Goal: Find contact information: Find contact information

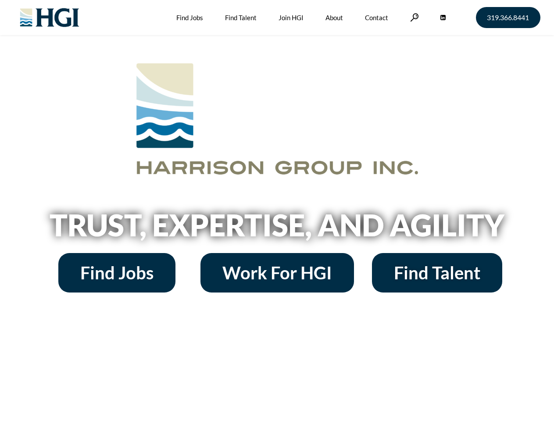
click at [277, 210] on h2 "Trust, Expertise, and Agility" at bounding box center [277, 225] width 500 height 30
click at [413, 17] on link at bounding box center [414, 17] width 9 height 8
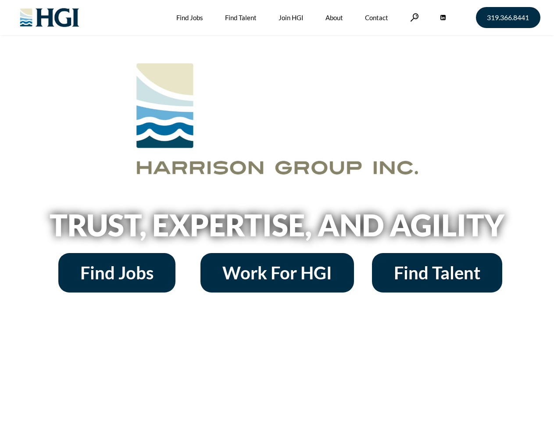
click at [277, 210] on h2 "Trust, Expertise, and Agility" at bounding box center [277, 225] width 500 height 30
click at [413, 17] on link at bounding box center [414, 17] width 9 height 8
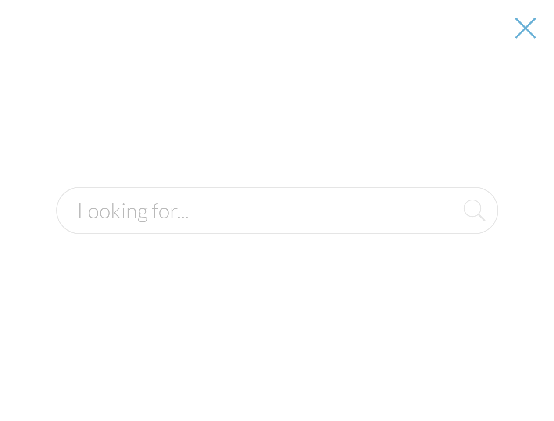
click at [277, 228] on h2 "Trust, Expertise, and Agility" at bounding box center [277, 225] width 500 height 30
